Goal: Use online tool/utility: Utilize a website feature to perform a specific function

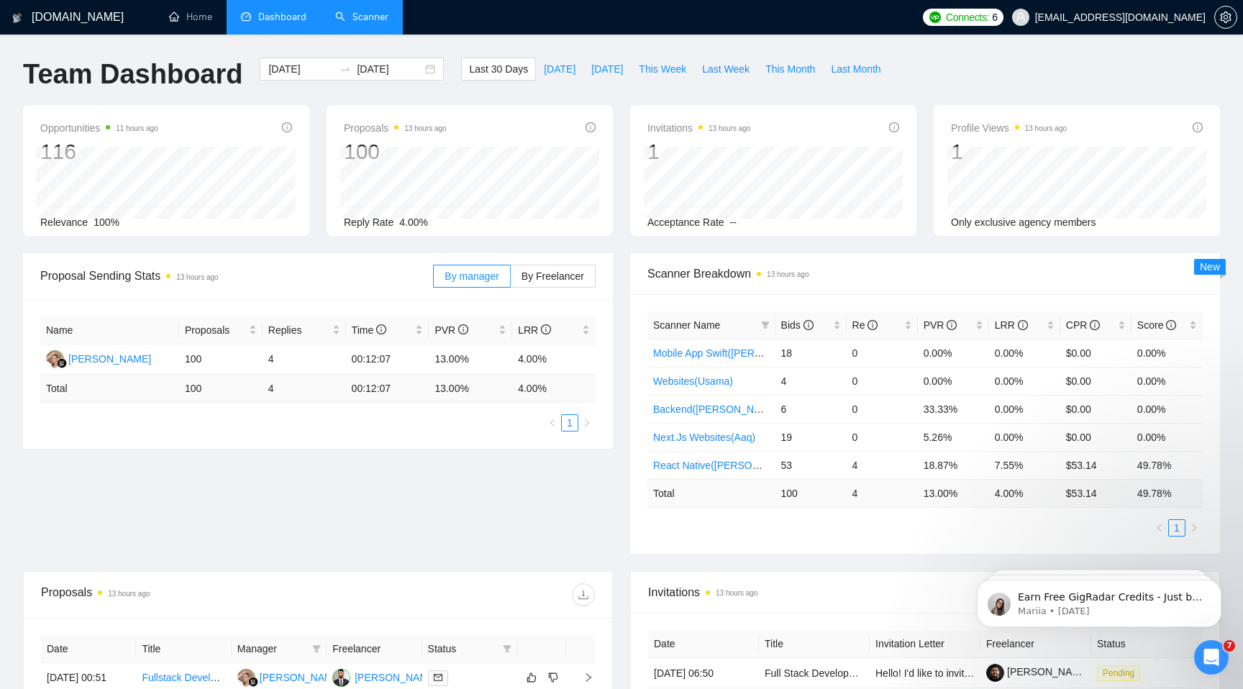
click at [348, 11] on link "Scanner" at bounding box center [361, 17] width 53 height 12
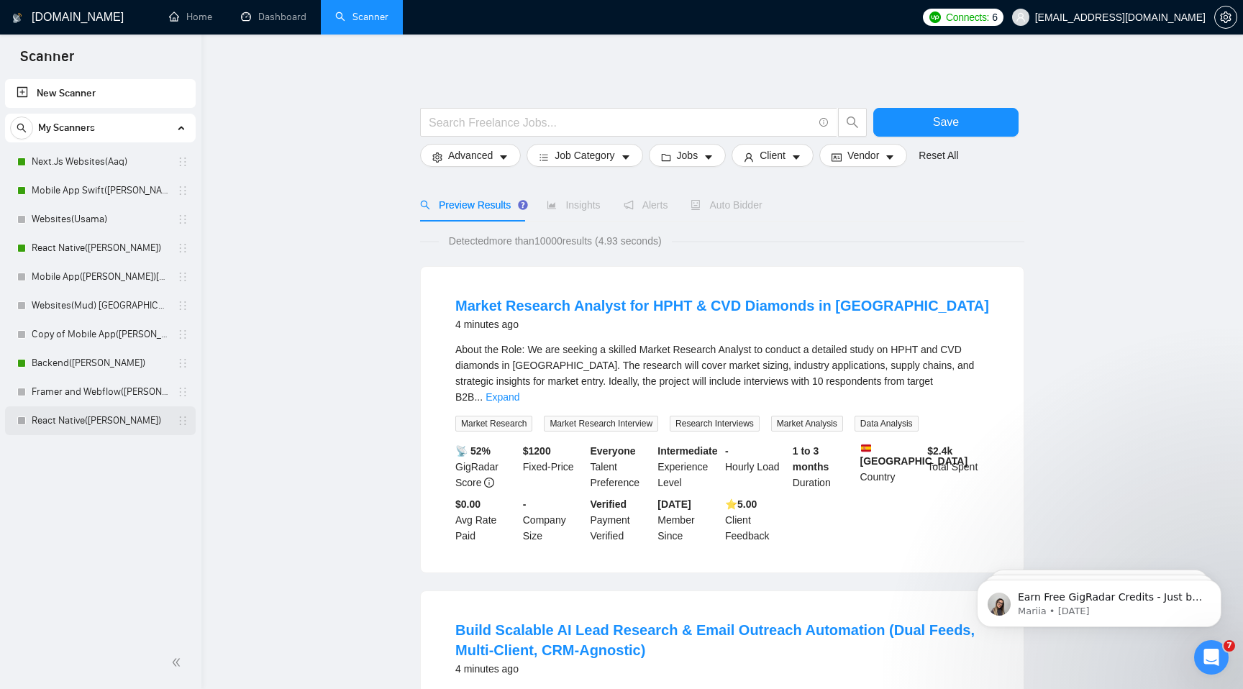
click at [129, 415] on link "React Native([PERSON_NAME])" at bounding box center [100, 420] width 137 height 29
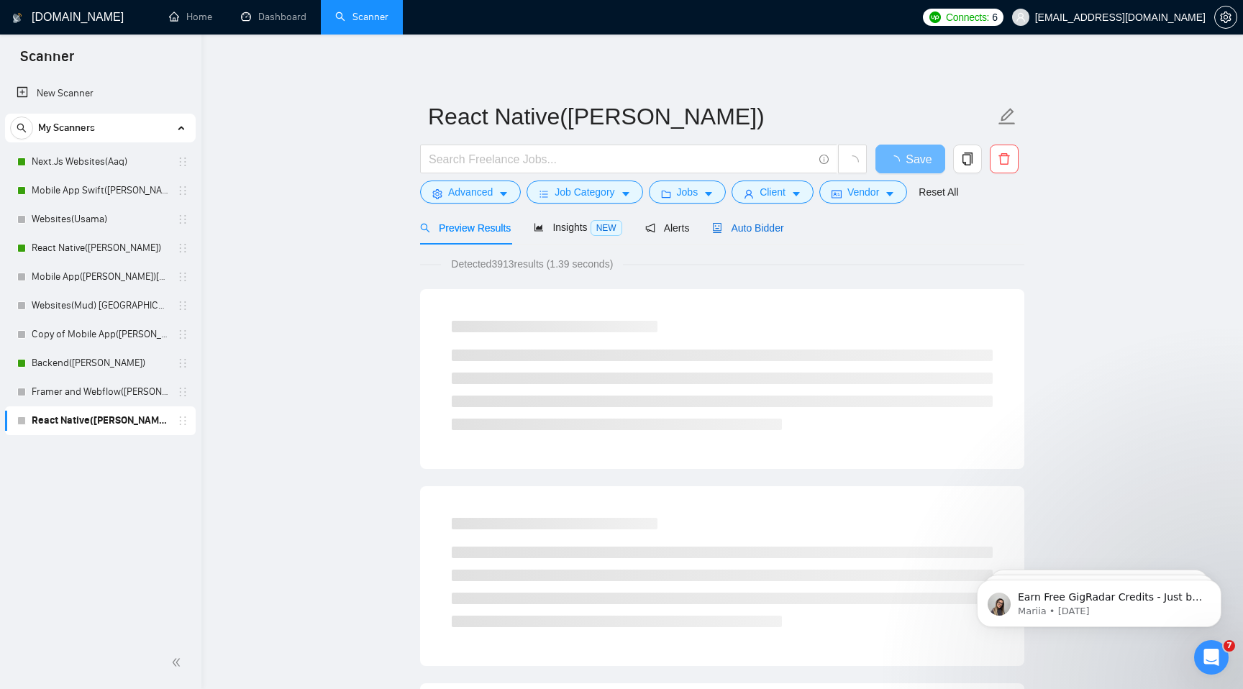
click at [736, 222] on span "Auto Bidder" at bounding box center [747, 228] width 71 height 12
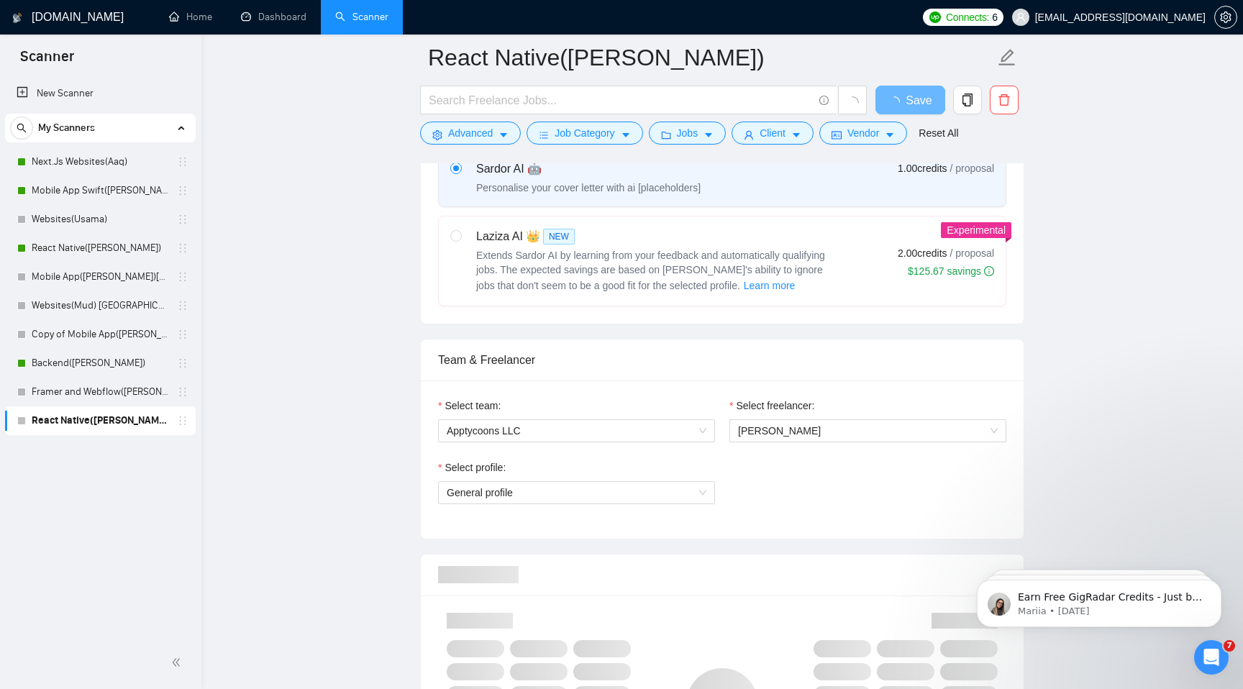
scroll to position [567, 0]
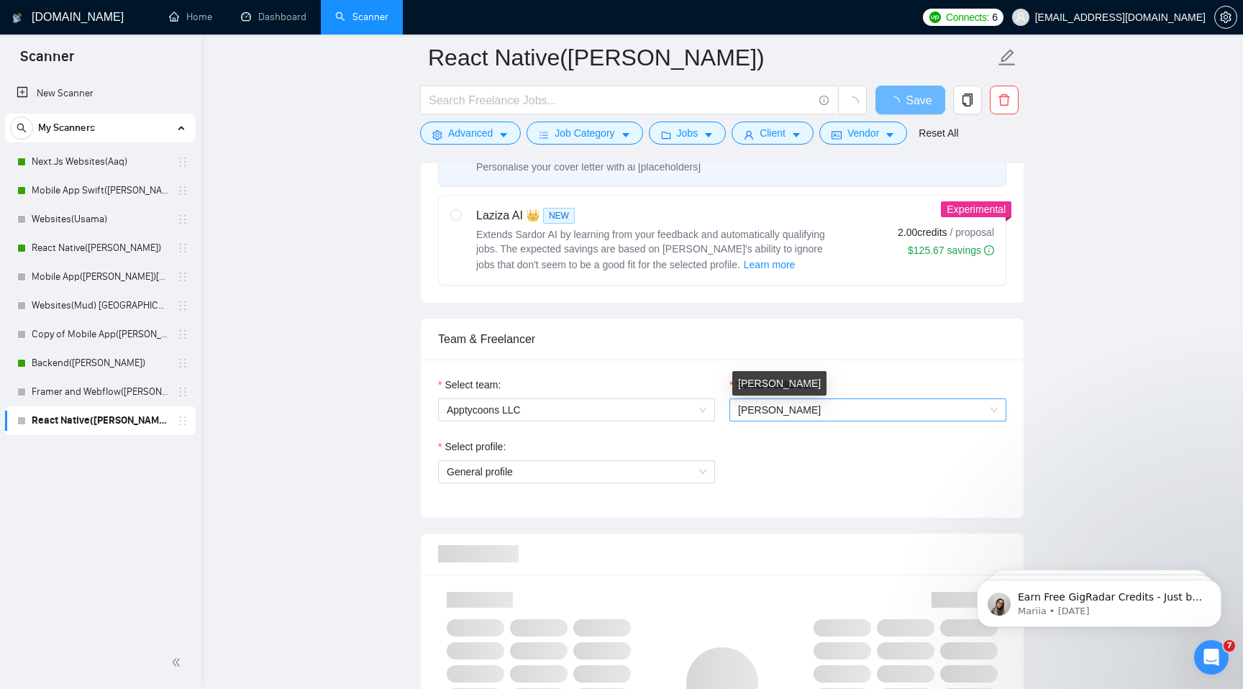
click at [776, 413] on span "[PERSON_NAME]" at bounding box center [779, 410] width 83 height 12
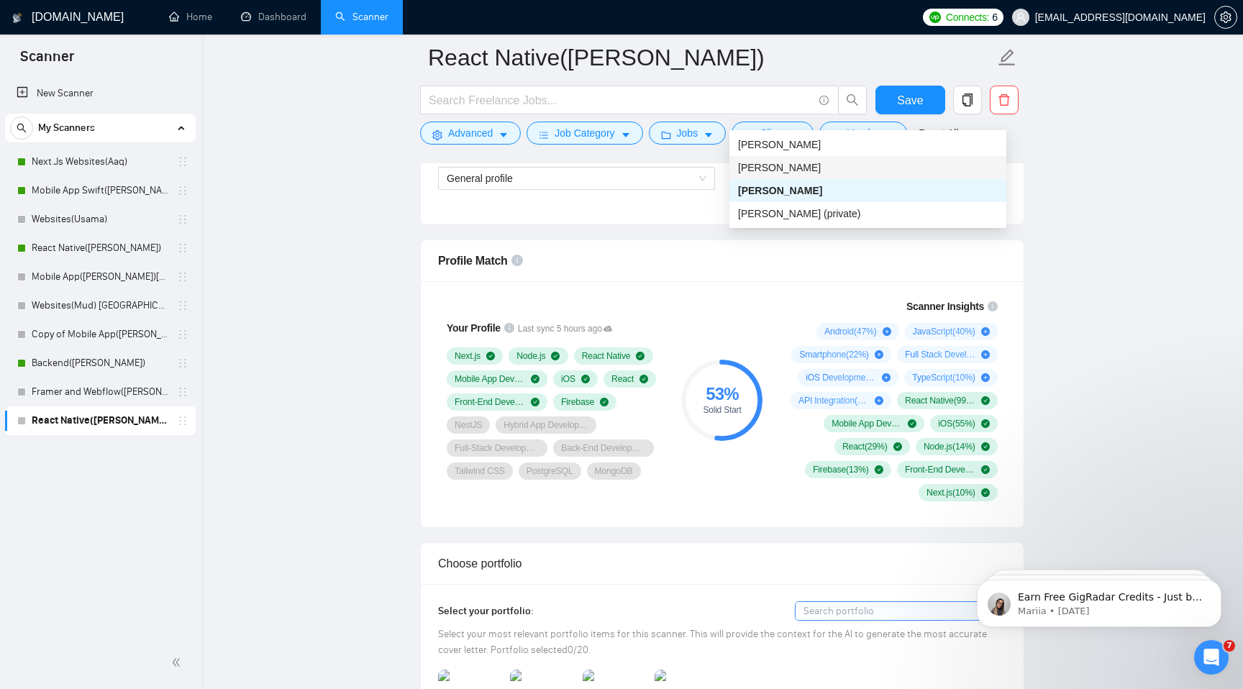
scroll to position [843, 0]
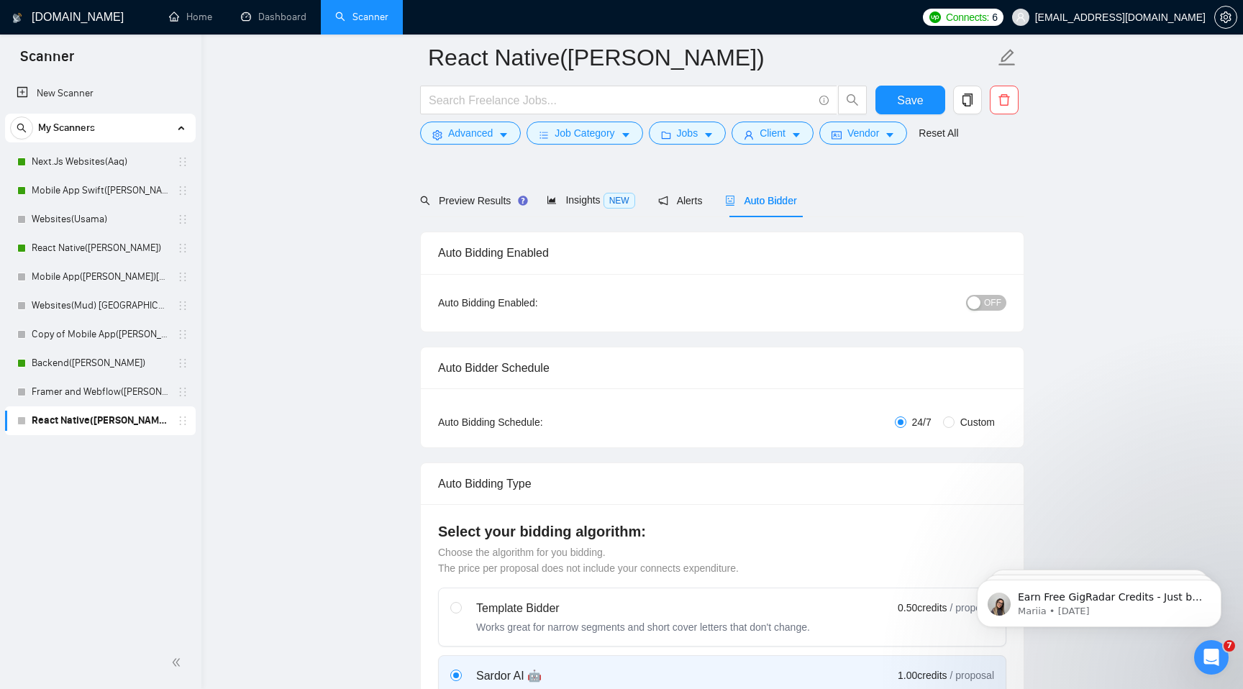
scroll to position [0, 0]
